Goal: Transaction & Acquisition: Subscribe to service/newsletter

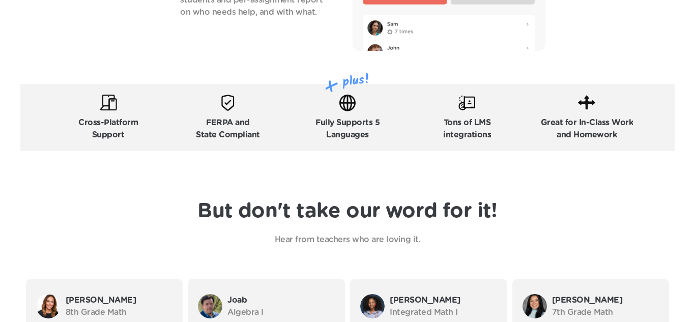
scroll to position [1579, 0]
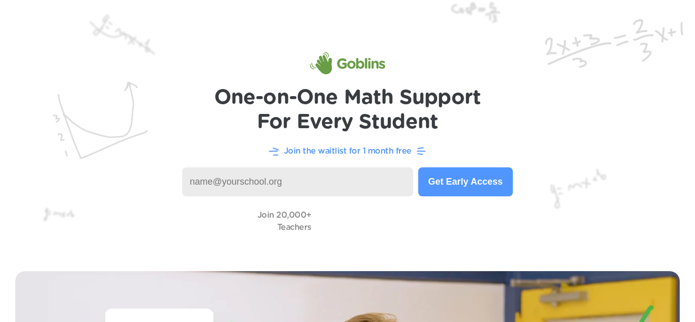
click at [263, 183] on input at bounding box center [297, 181] width 231 height 29
click at [490, 175] on button "Get Early Access" at bounding box center [465, 181] width 95 height 29
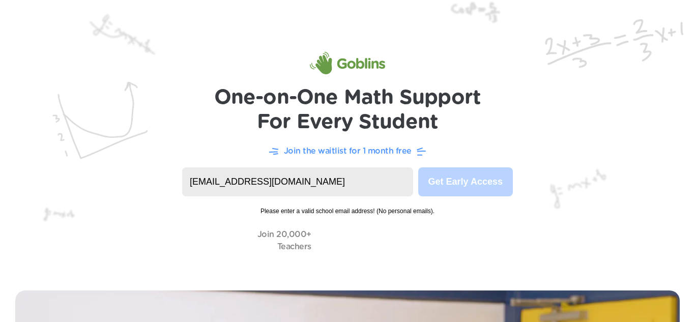
click at [356, 182] on input "[EMAIL_ADDRESS][DOMAIN_NAME]" at bounding box center [297, 181] width 231 height 29
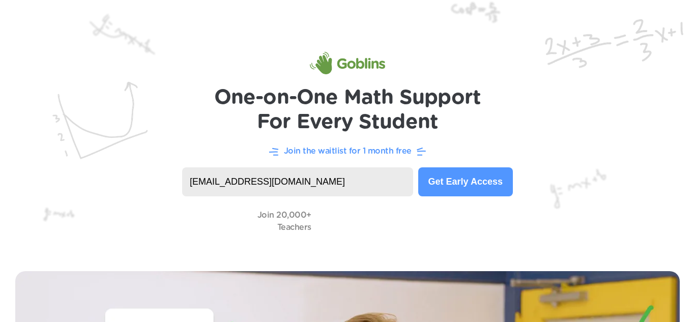
type input "[EMAIL_ADDRESS][DOMAIN_NAME]"
click at [479, 158] on img at bounding box center [347, 128] width 695 height 256
click at [479, 182] on button "Get Early Access" at bounding box center [465, 181] width 95 height 29
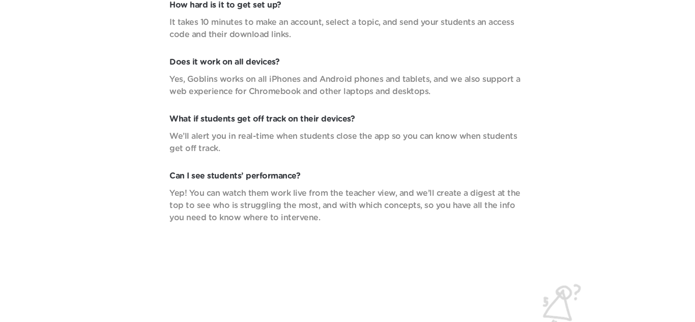
scroll to position [3679, 0]
